Goal: Task Accomplishment & Management: Complete application form

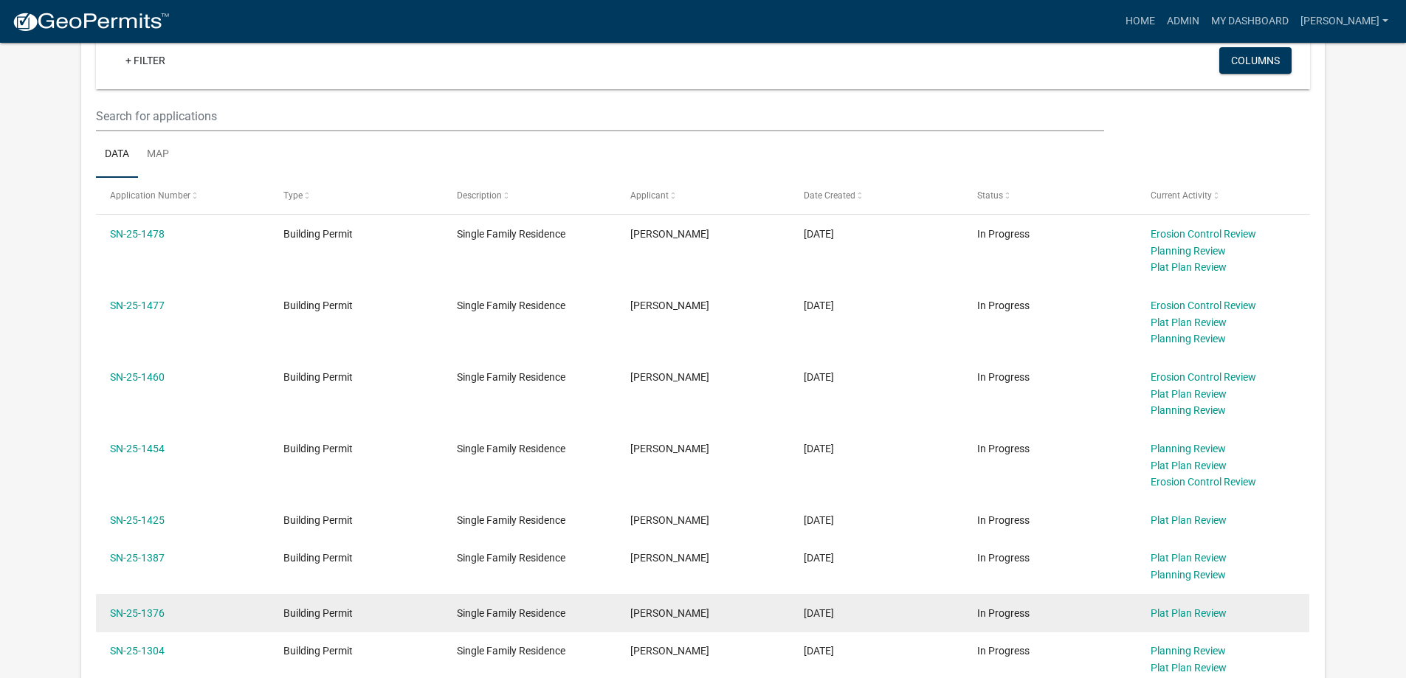
scroll to position [369, 0]
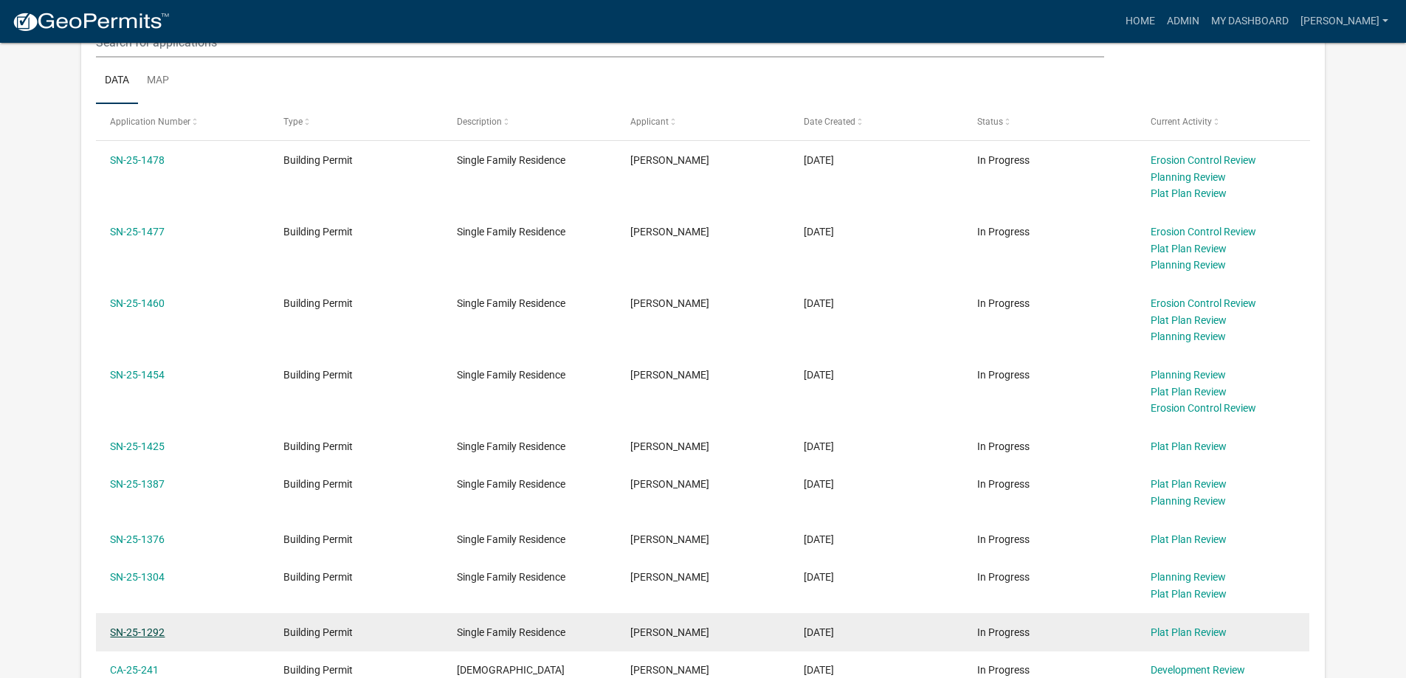
click at [163, 630] on link "SN-25-1292" at bounding box center [137, 632] width 55 height 12
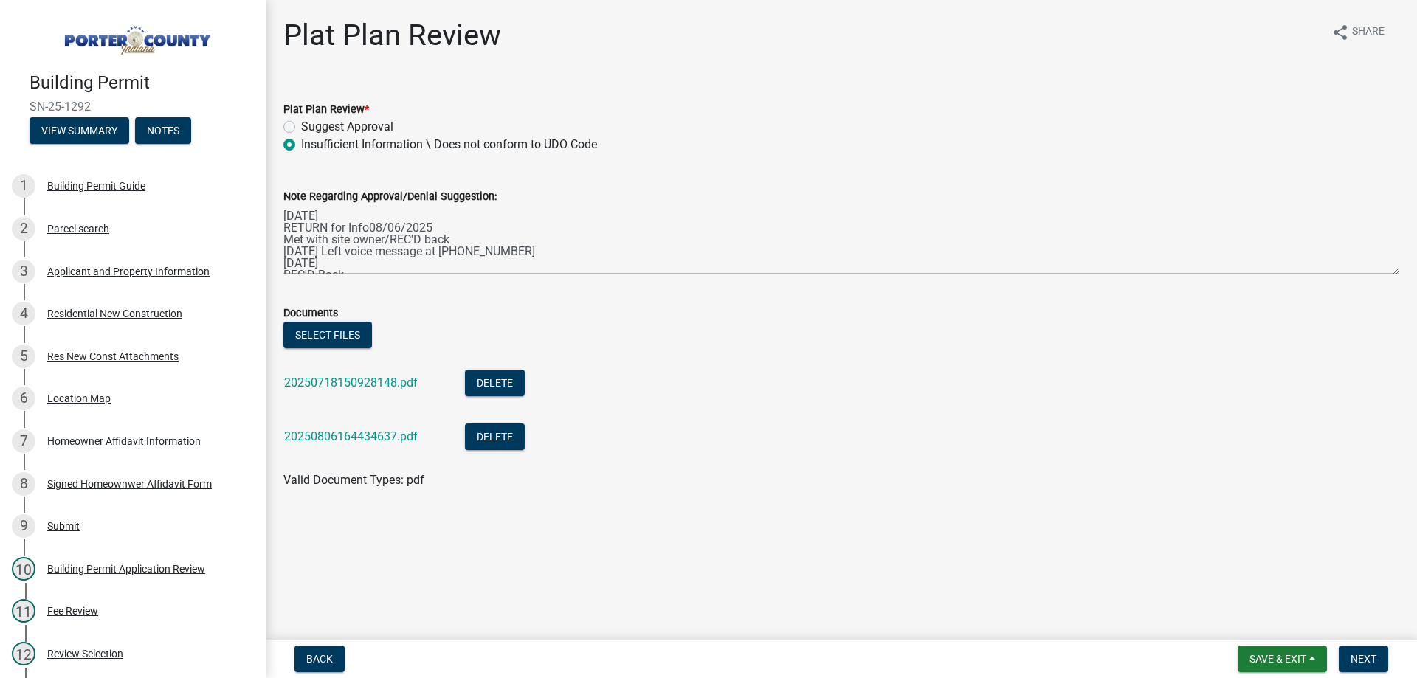
scroll to position [35, 0]
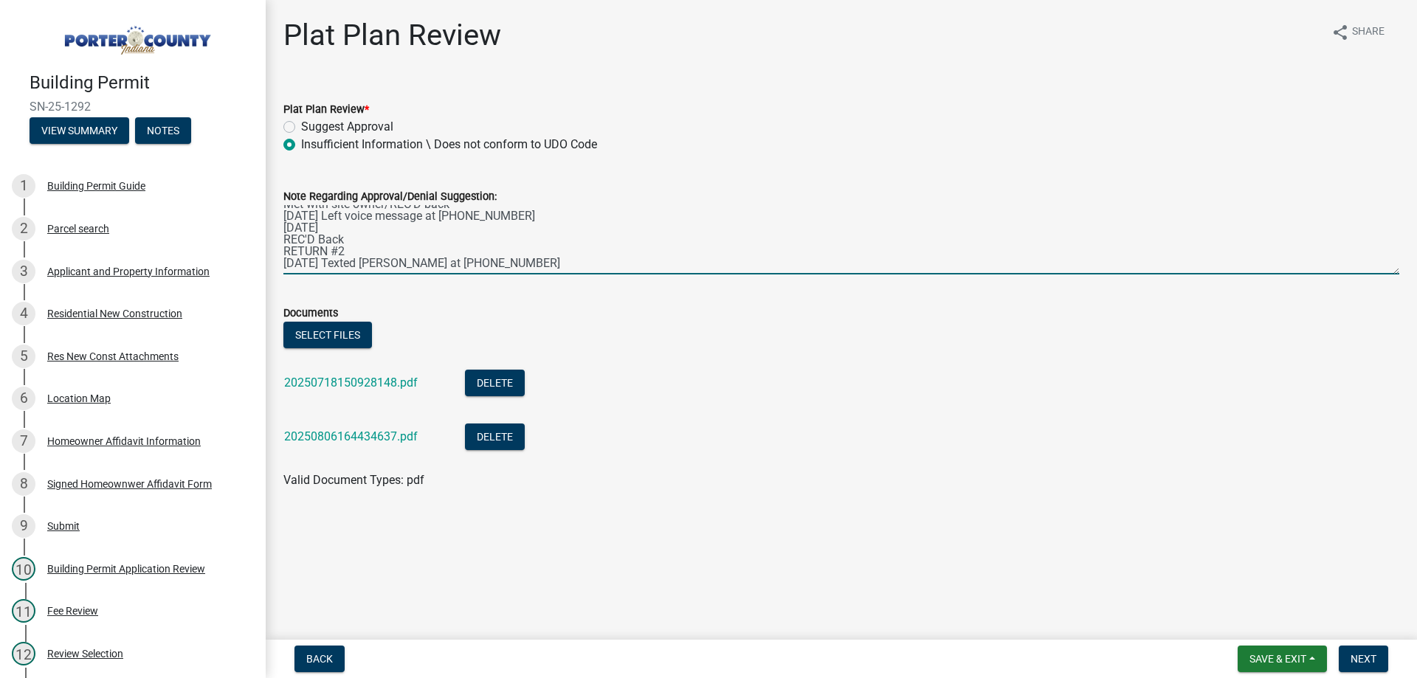
click at [575, 241] on textarea "[DATE] RETURN for Info08/06/2025 Met with site owner/REC'D back [DATE] Left voi…" at bounding box center [841, 239] width 1116 height 69
click at [522, 263] on textarea "[DATE] RETURN for Info08/06/2025 Met with site owner/REC'D back [DATE] Left voi…" at bounding box center [841, 239] width 1116 height 69
type textarea "[DATE] RETURN for Info08/06/2025 Met with site owner/REC'D back [DATE] Left voi…"
click at [326, 341] on button "Select files" at bounding box center [327, 335] width 89 height 27
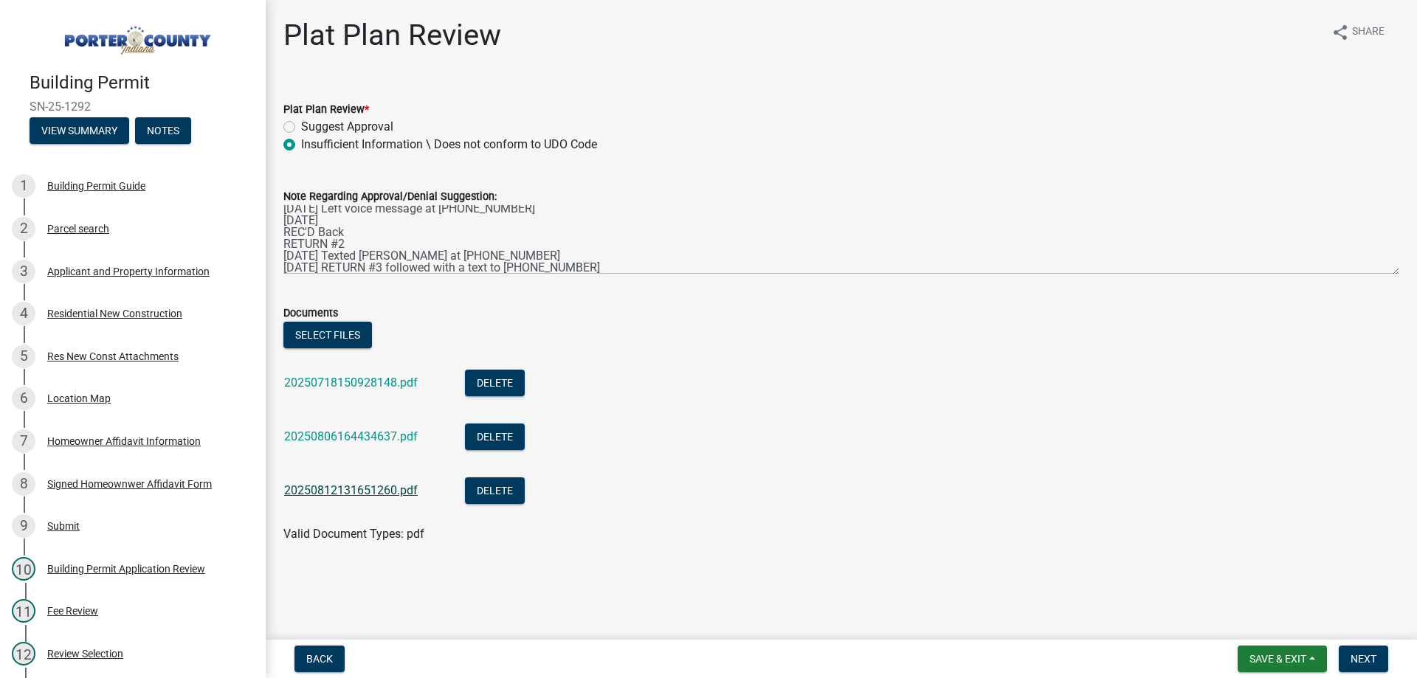
click at [343, 488] on link "20250812131651260.pdf" at bounding box center [351, 490] width 134 height 14
